Goal: Task Accomplishment & Management: Manage account settings

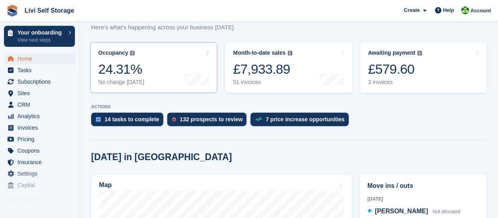
scroll to position [119, 0]
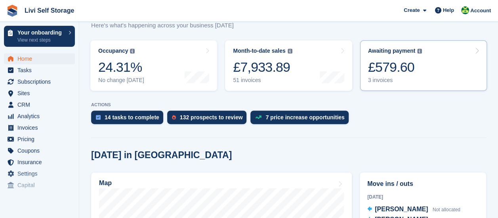
click at [387, 82] on div "3 invoices" at bounding box center [395, 80] width 54 height 7
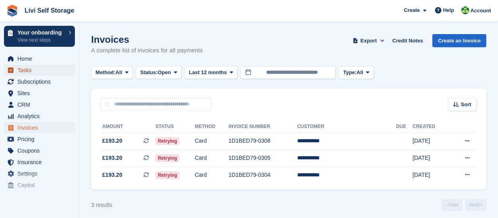
click at [30, 70] on span "Tasks" at bounding box center [41, 70] width 48 height 11
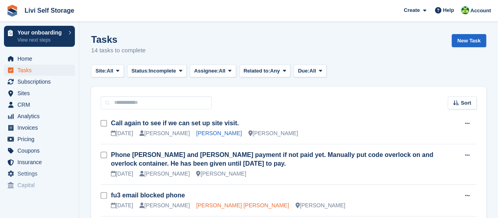
click at [220, 207] on link "Diana mariana Gheorghe" at bounding box center [242, 205] width 93 height 6
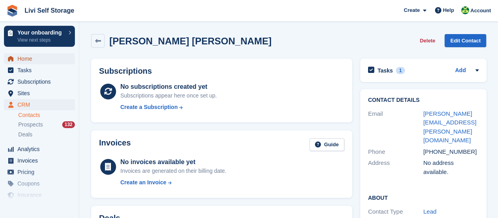
click at [32, 61] on span "Home" at bounding box center [41, 58] width 48 height 11
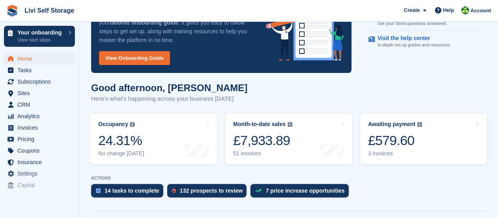
scroll to position [79, 0]
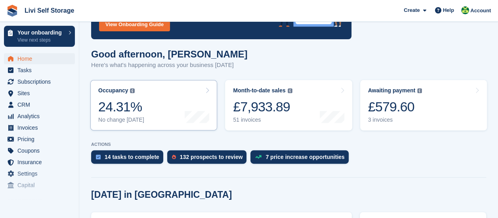
click at [209, 91] on icon at bounding box center [207, 90] width 4 height 6
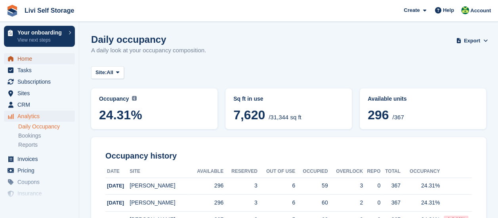
click at [30, 59] on span "Home" at bounding box center [41, 58] width 48 height 11
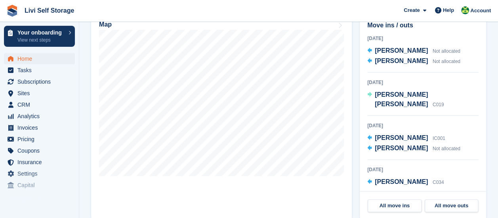
scroll to position [198, 0]
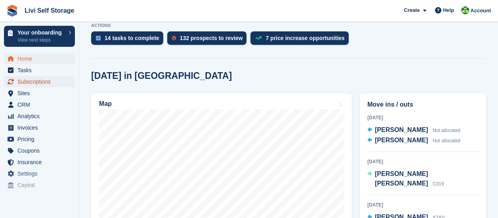
click at [46, 82] on span "Subscriptions" at bounding box center [41, 81] width 48 height 11
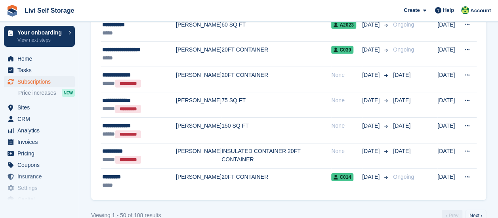
scroll to position [1213, 0]
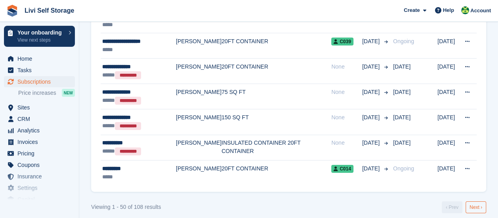
click at [481, 201] on link "Next ›" at bounding box center [476, 207] width 21 height 12
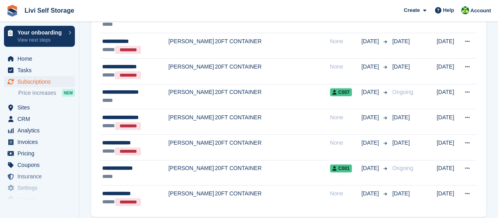
scroll to position [1215, 0]
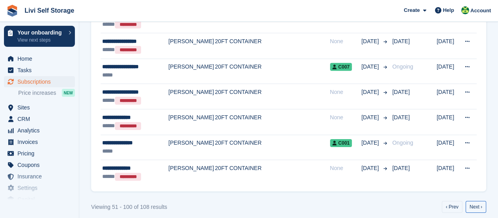
click at [481, 202] on link "Next ›" at bounding box center [476, 207] width 21 height 12
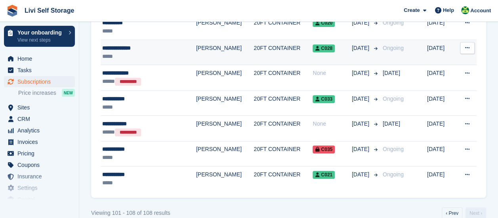
scroll to position [155, 0]
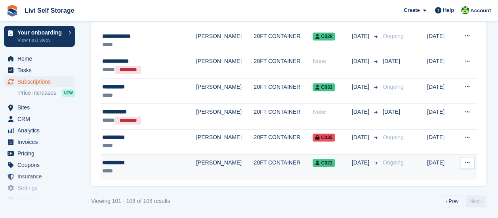
click at [120, 161] on div "**********" at bounding box center [139, 163] width 74 height 8
